Goal: Task Accomplishment & Management: Use online tool/utility

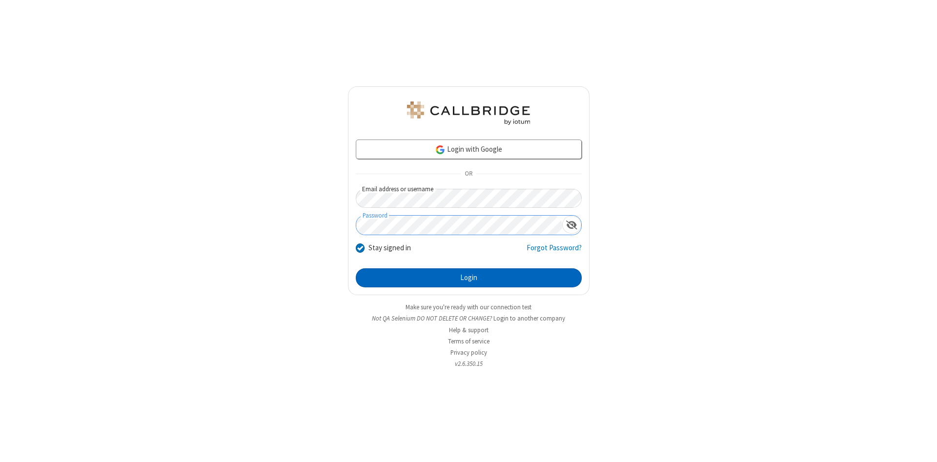
click at [468, 278] on button "Login" at bounding box center [469, 278] width 226 height 20
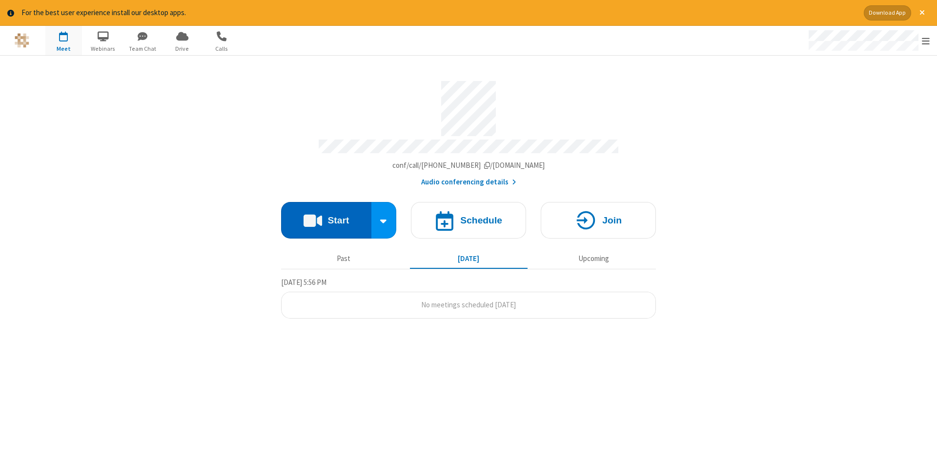
click at [326, 217] on button "Start" at bounding box center [326, 220] width 90 height 37
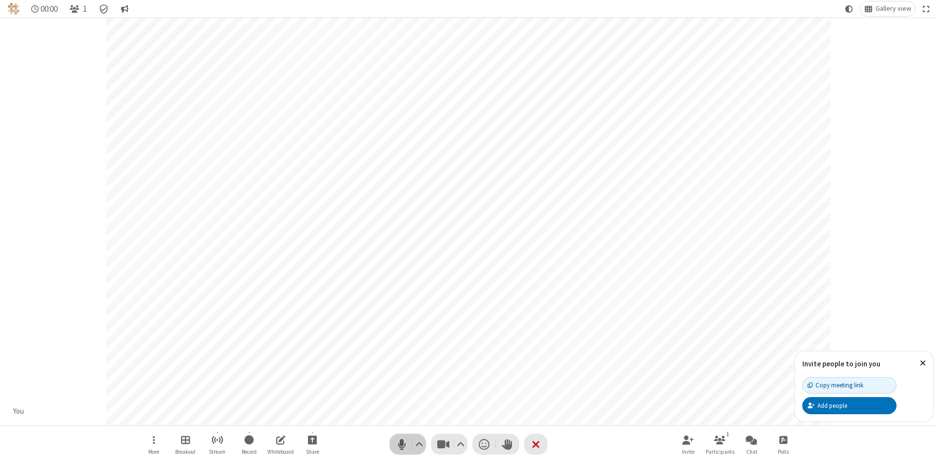
click at [402, 444] on span "Mute (Alt+A)" at bounding box center [401, 444] width 15 height 14
click at [402, 444] on span "Unmute (Alt+A)" at bounding box center [401, 444] width 15 height 14
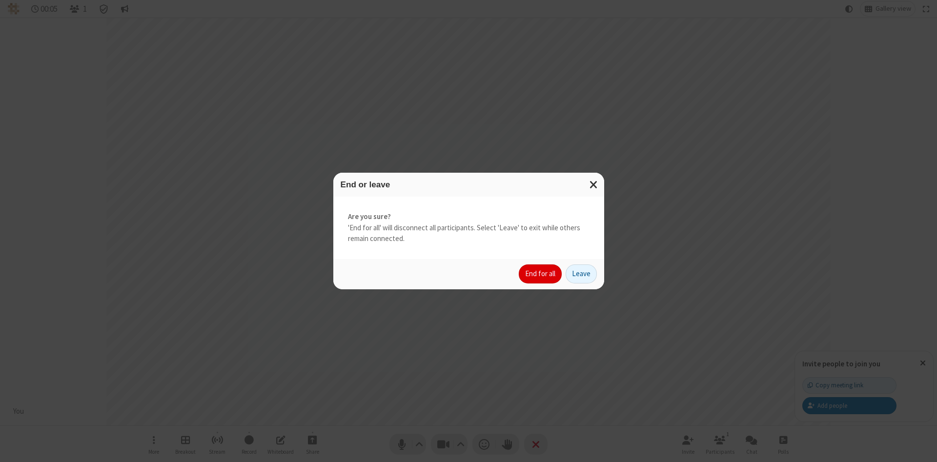
click at [541, 274] on button "End for all" at bounding box center [540, 274] width 43 height 20
